Goal: Task Accomplishment & Management: Manage account settings

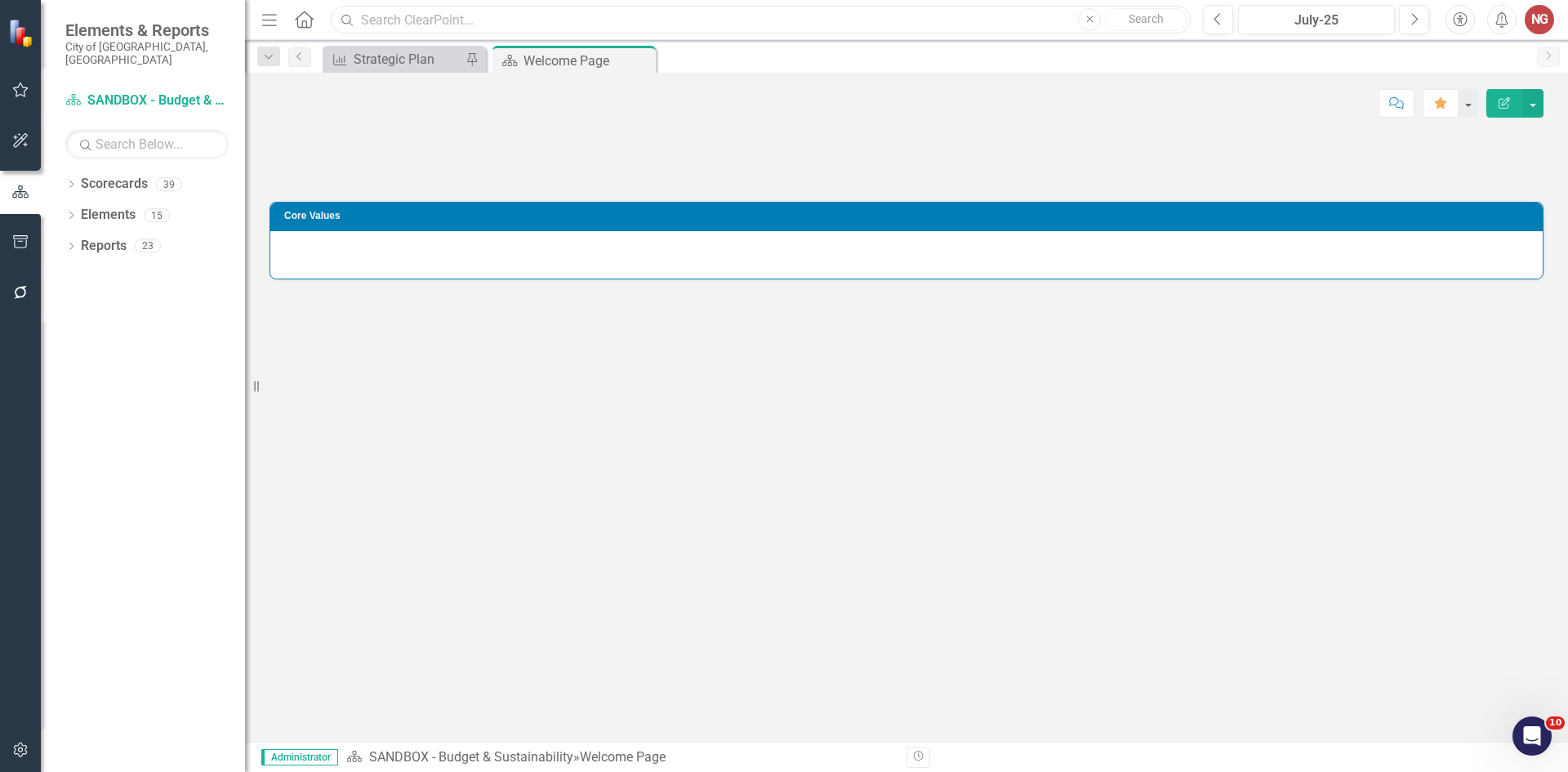
drag, startPoint x: 545, startPoint y: 19, endPoint x: 536, endPoint y: 26, distance: 11.4
click at [545, 19] on input "text" at bounding box center [760, 20] width 860 height 29
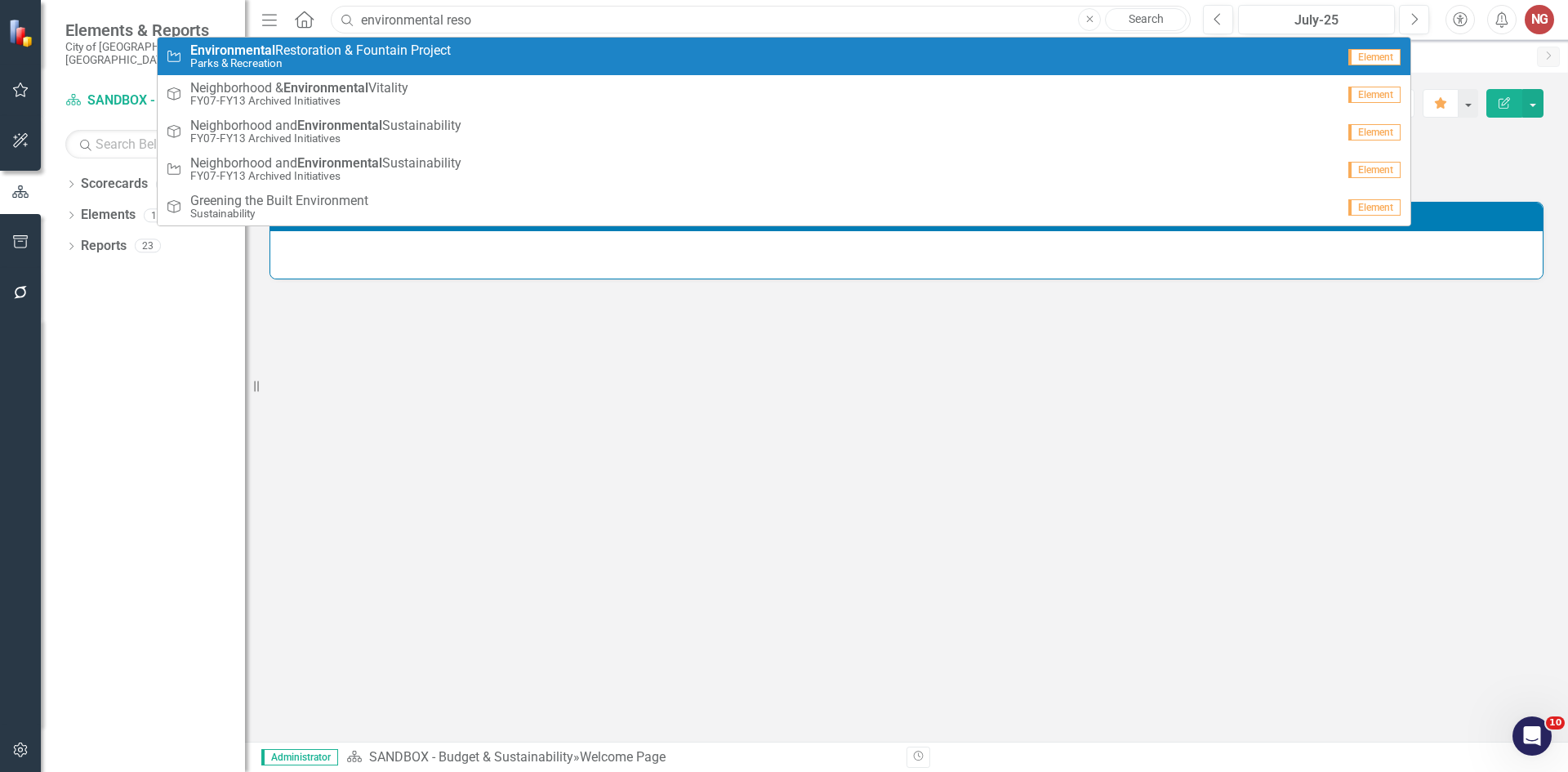
type input "environmental reso"
click at [401, 49] on span "Environmental Restoration & Fountain Project" at bounding box center [321, 50] width 260 height 14
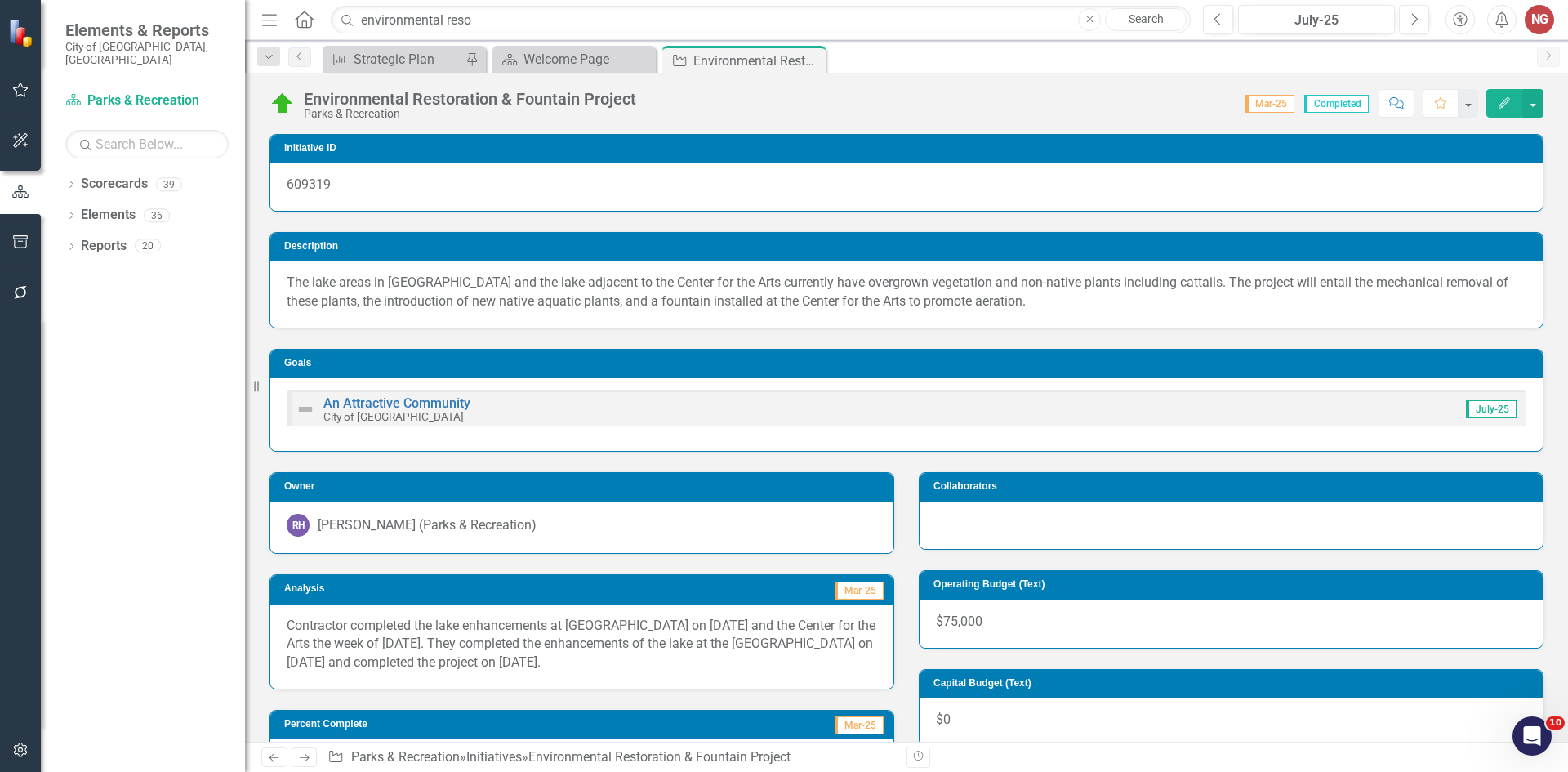
scroll to position [425, 0]
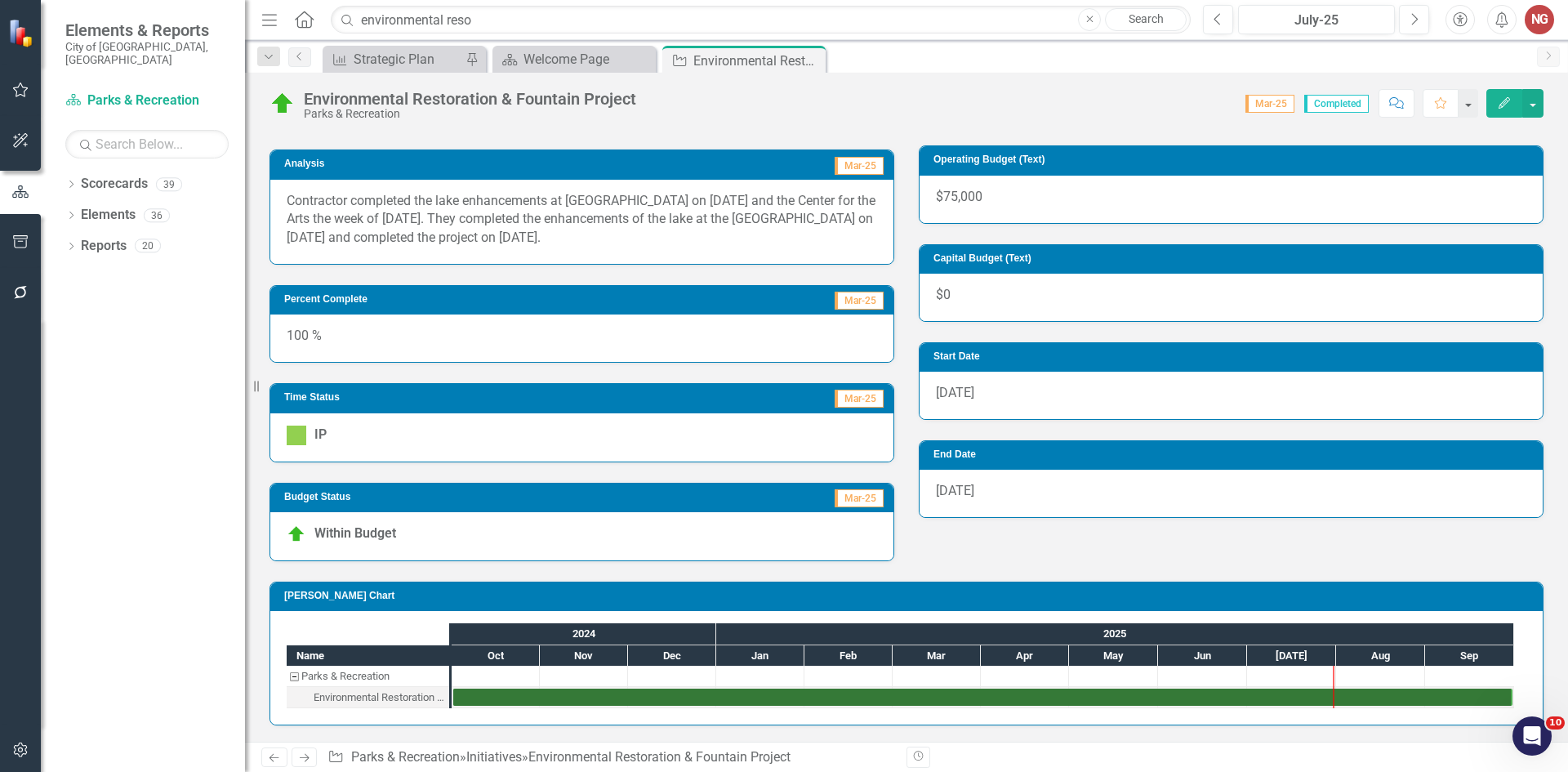
click at [286, 433] on img at bounding box center [296, 435] width 19 height 19
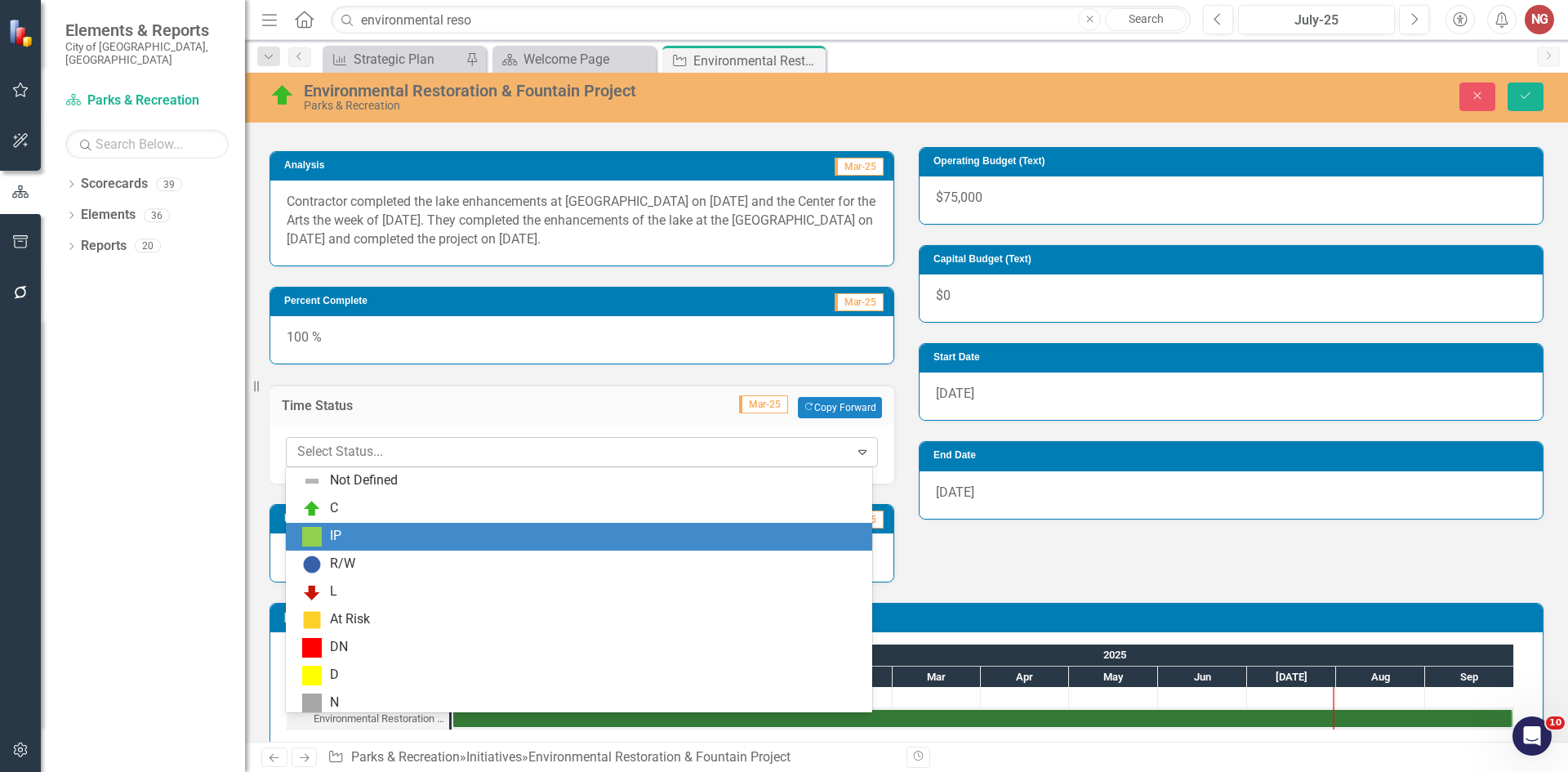
click at [299, 444] on input "text" at bounding box center [298, 452] width 3 height 19
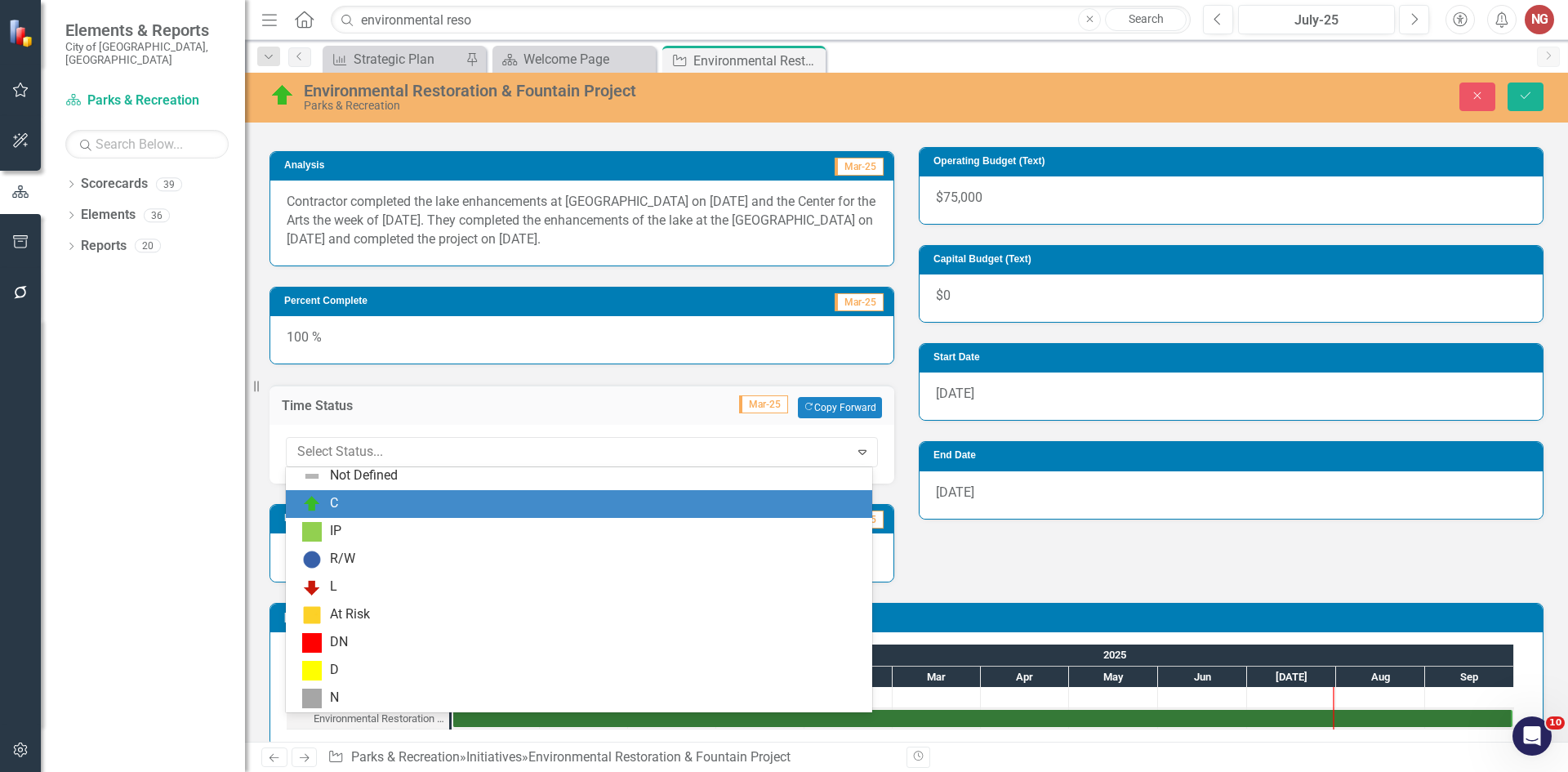
click at [325, 502] on div "C" at bounding box center [582, 504] width 560 height 19
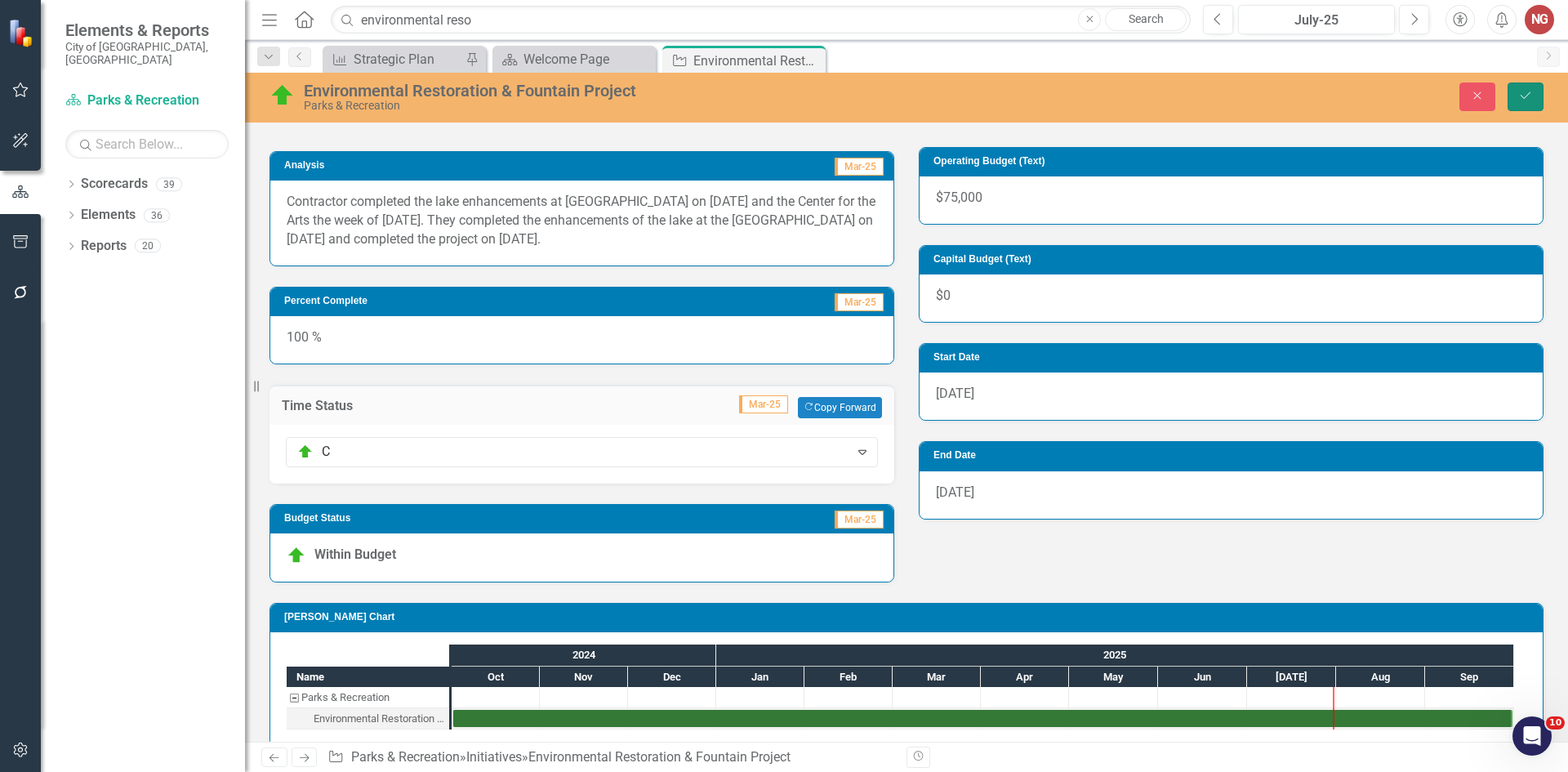
click at [1524, 99] on icon "submit" at bounding box center [1525, 95] width 10 height 7
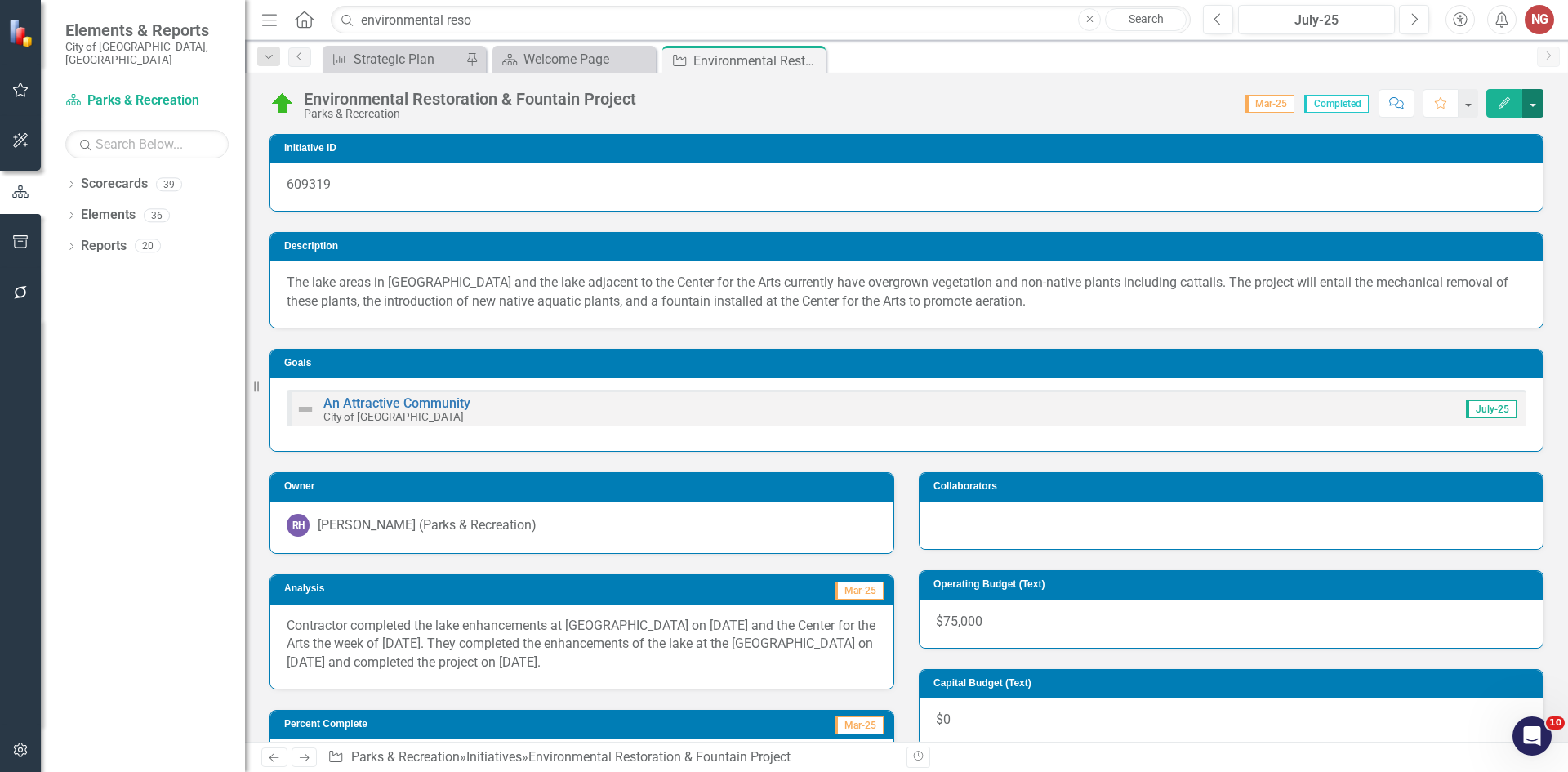
click at [1534, 99] on button "button" at bounding box center [1533, 103] width 21 height 29
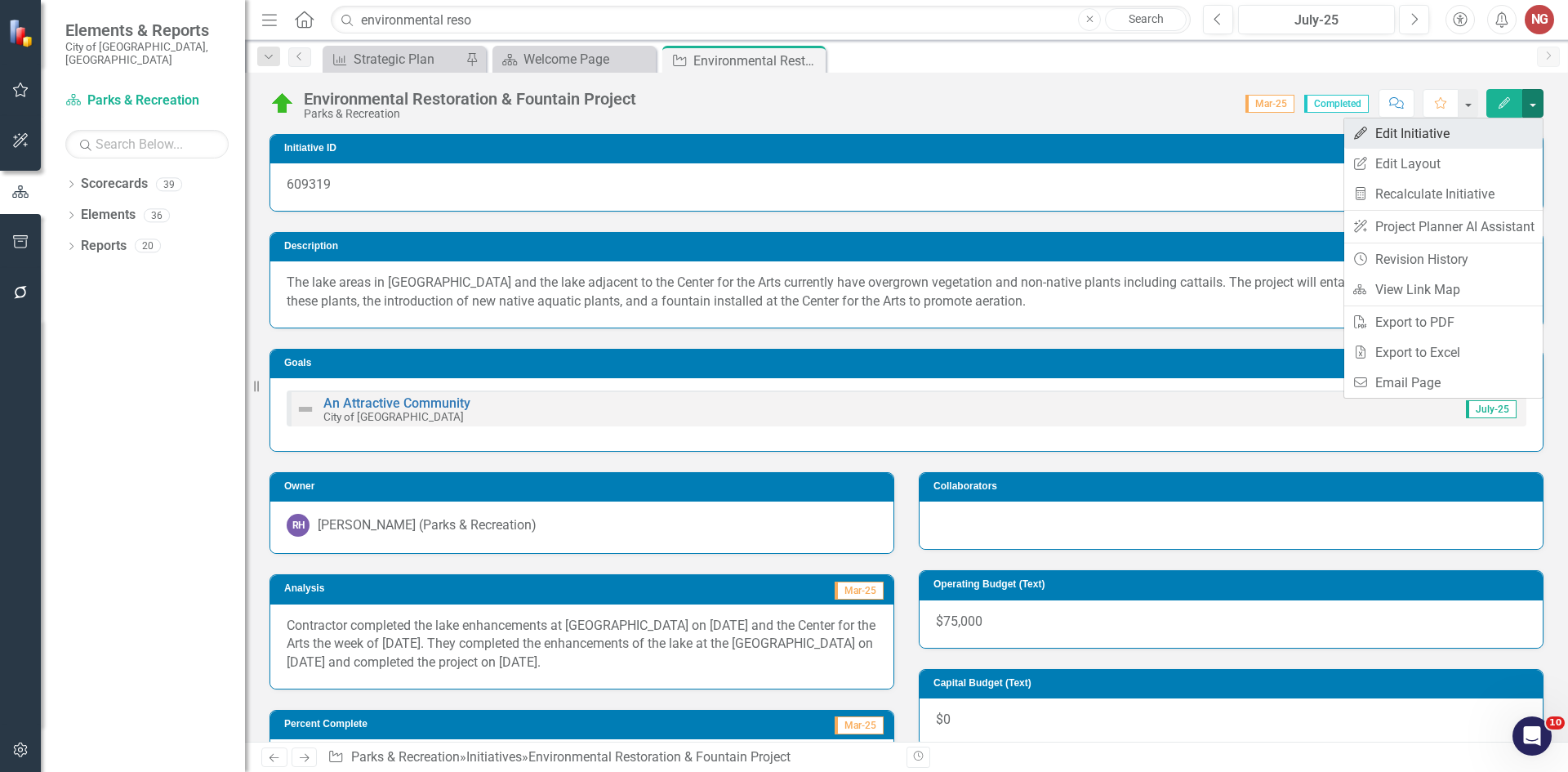
click at [1476, 144] on link "Edit Edit Initiative" at bounding box center [1443, 134] width 198 height 31
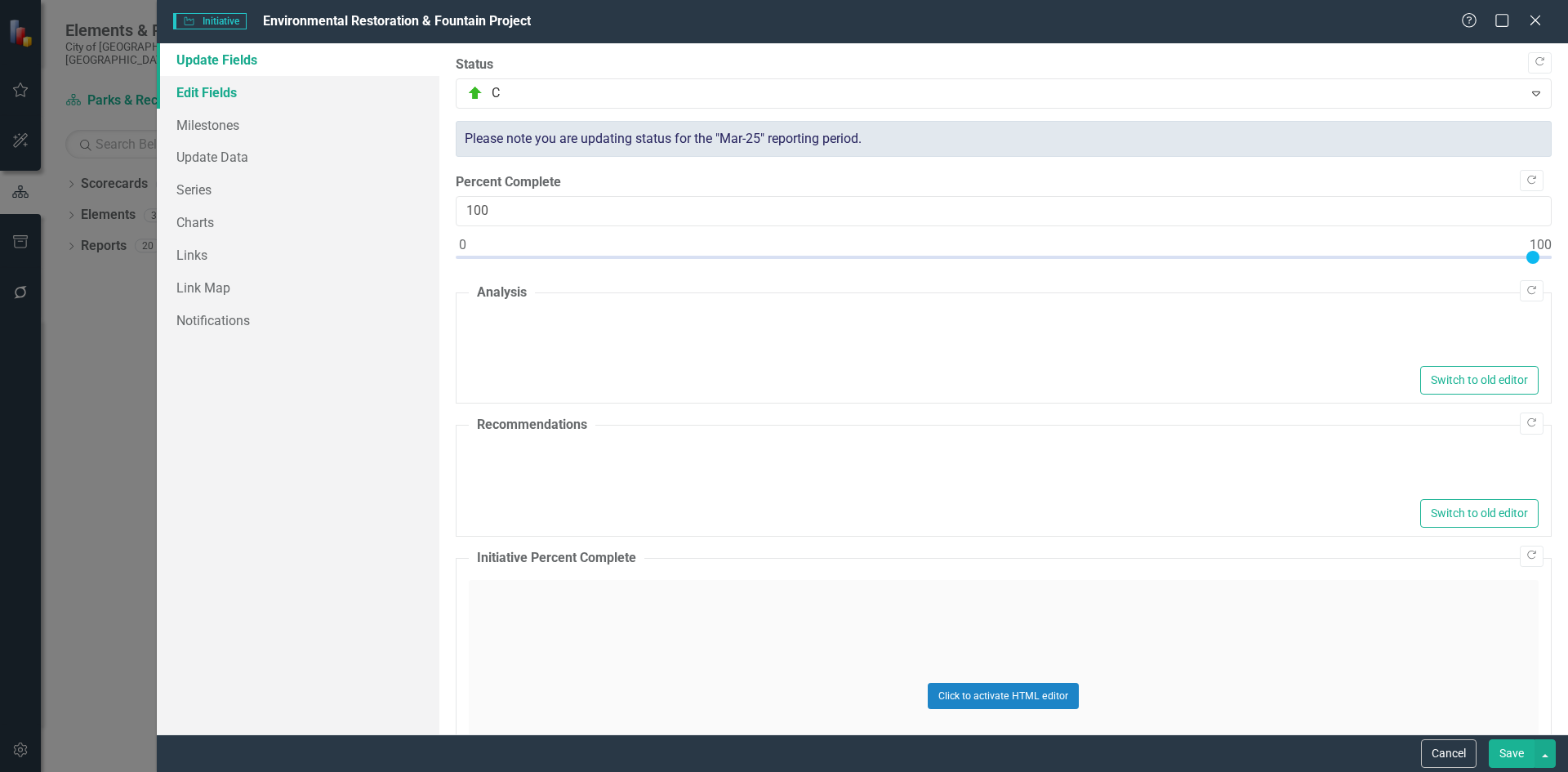
type textarea "<p>Contractor completed the lake enhancements at [GEOGRAPHIC_DATA] on [DATE] an…"
click at [191, 88] on link "Edit Fields" at bounding box center [298, 92] width 282 height 33
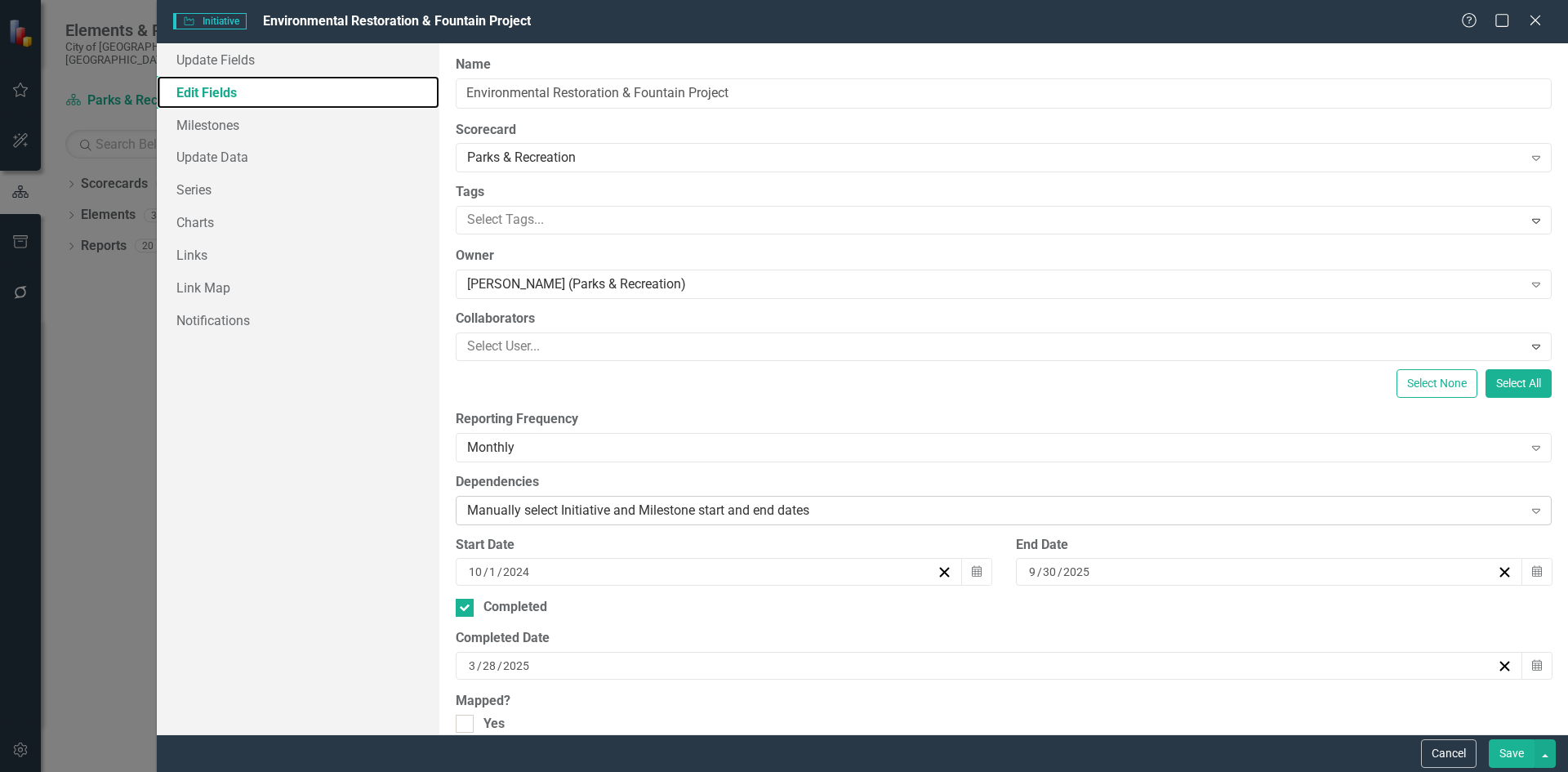
scroll to position [0, 0]
click at [590, 670] on div "[DATE]" at bounding box center [981, 666] width 1030 height 16
click at [1441, 746] on button "Cancel" at bounding box center [1448, 754] width 56 height 29
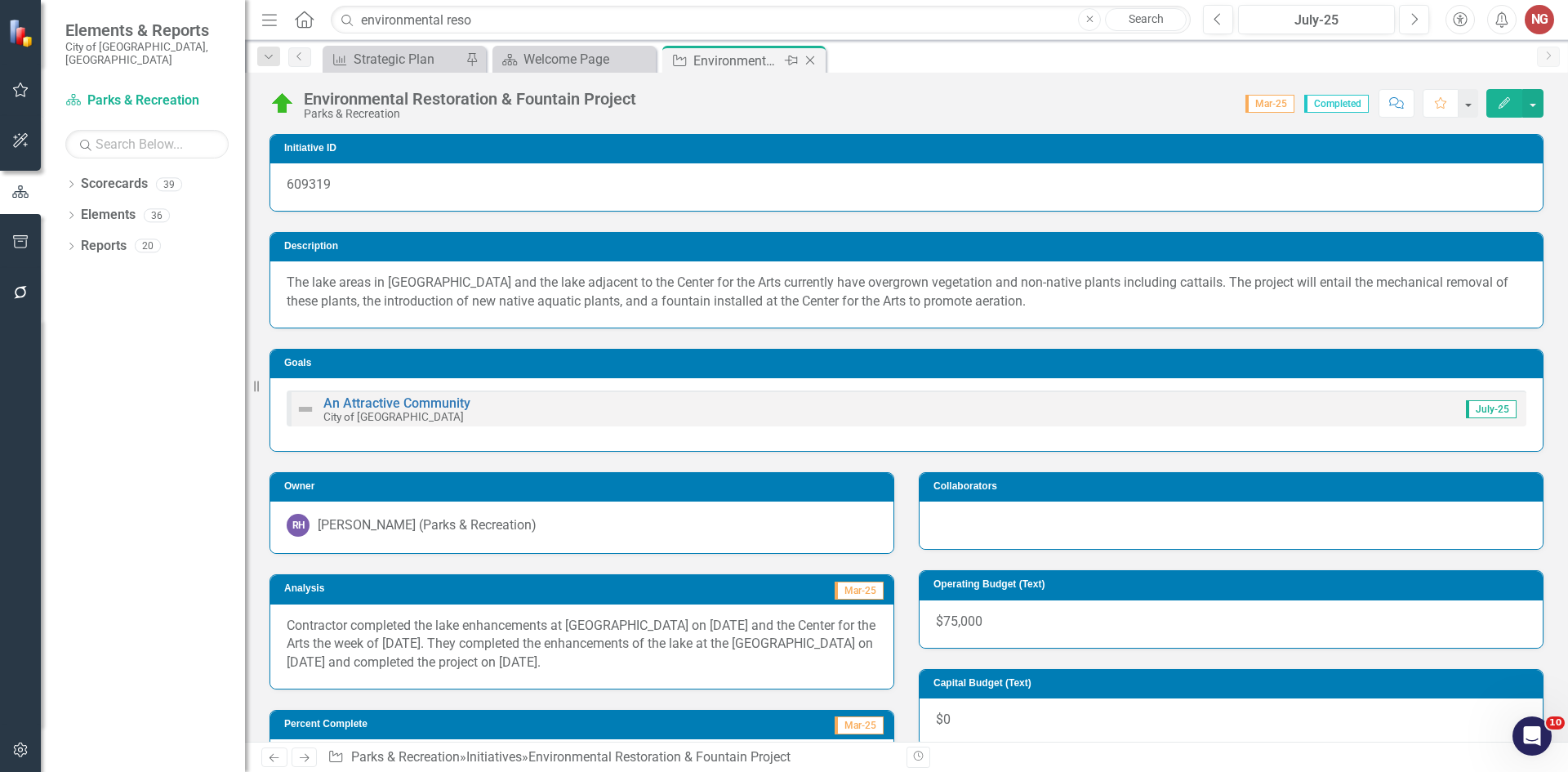
click at [815, 60] on icon "Close" at bounding box center [810, 60] width 16 height 13
